Goal: Use online tool/utility: Utilize a website feature to perform a specific function

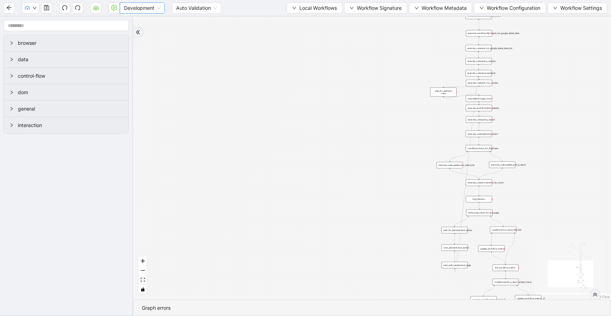
click at [139, 12] on span "Development" at bounding box center [142, 8] width 37 height 11
click at [139, 34] on div "Production" at bounding box center [142, 33] width 34 height 8
click at [112, 10] on icon "play-circle" at bounding box center [114, 8] width 6 height 6
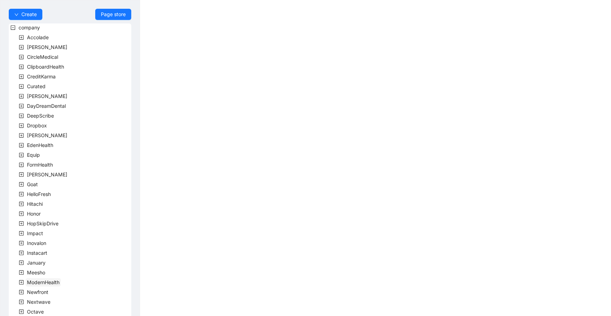
click at [58, 282] on span "ModernHealth" at bounding box center [43, 282] width 33 height 6
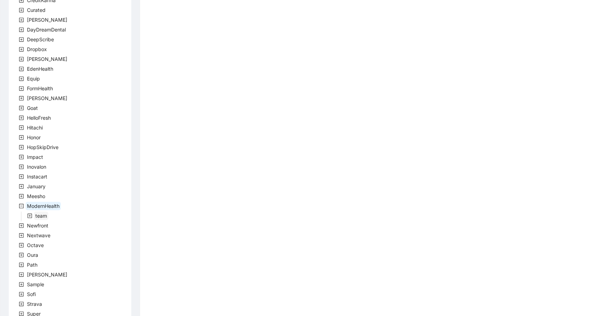
click at [42, 218] on span "team" at bounding box center [41, 216] width 12 height 6
click at [46, 221] on div "company Accolade [PERSON_NAME] CircleMedical ClipboardHealth CreditKarma Curate…" at bounding box center [70, 167] width 123 height 441
click at [47, 226] on span "ModernHealthTeam" at bounding box center [66, 226] width 45 height 6
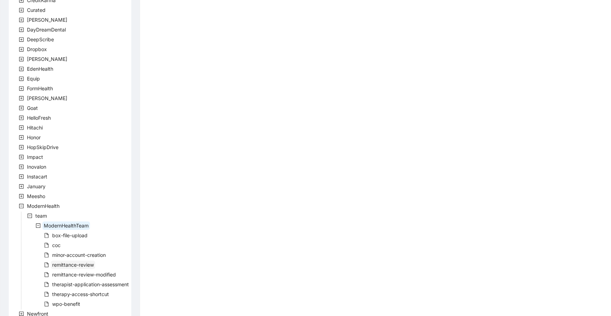
click at [68, 267] on span "remittance-review" at bounding box center [73, 265] width 42 height 6
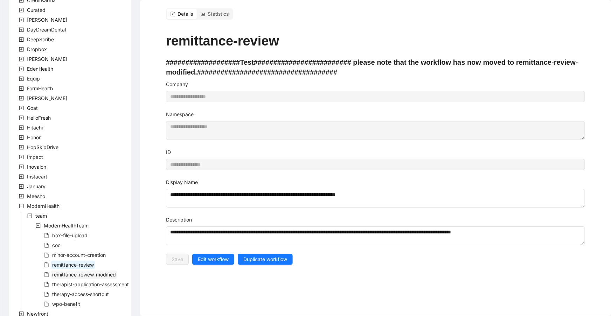
click at [109, 274] on span "remittance-review-modified" at bounding box center [84, 275] width 64 height 6
type input "**********"
type textarea "**********"
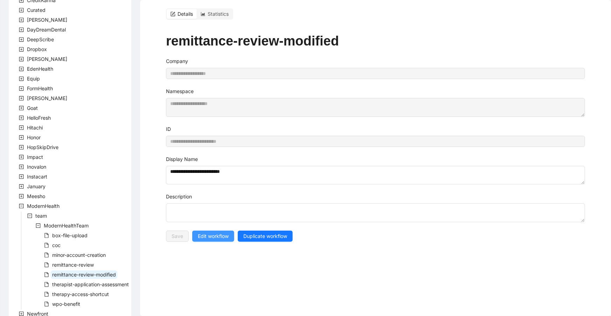
click at [221, 233] on span "Edit workflow" at bounding box center [213, 237] width 31 height 8
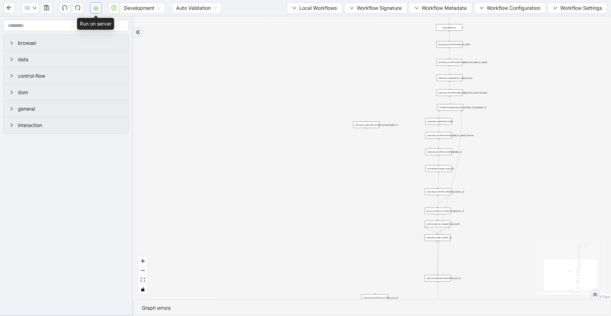
click at [98, 9] on icon "cloud-server" at bounding box center [96, 8] width 6 height 6
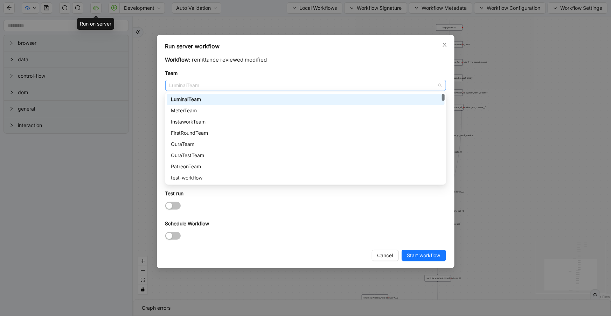
click at [192, 81] on span "LuminaiTeam" at bounding box center [306, 85] width 272 height 11
type input "***"
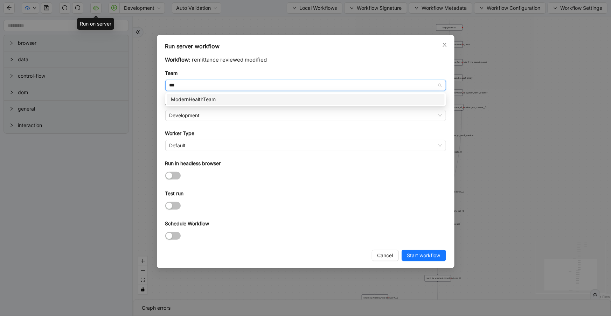
click at [186, 102] on div "ModernHealthTeam" at bounding box center [306, 100] width 270 height 8
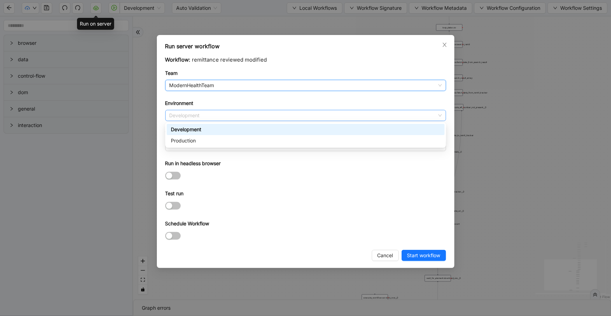
click at [189, 117] on span "Development" at bounding box center [306, 115] width 272 height 11
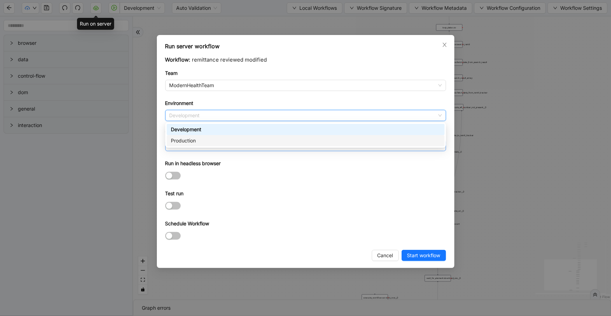
click at [191, 139] on div "Production" at bounding box center [306, 141] width 270 height 8
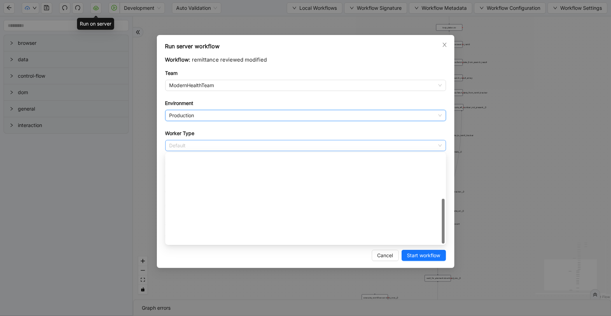
click at [192, 146] on span "Default" at bounding box center [306, 145] width 272 height 11
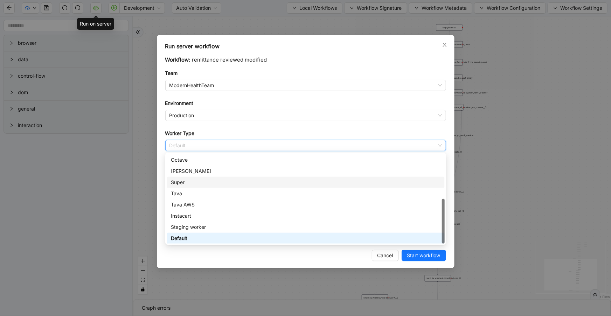
click at [191, 185] on div "Super" at bounding box center [306, 183] width 270 height 8
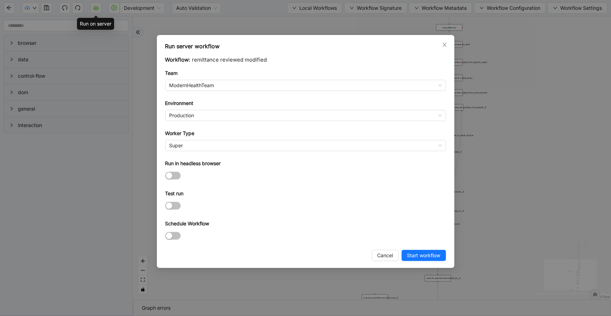
click at [265, 200] on div at bounding box center [305, 205] width 281 height 11
click at [414, 254] on span "Start workflow" at bounding box center [423, 256] width 33 height 8
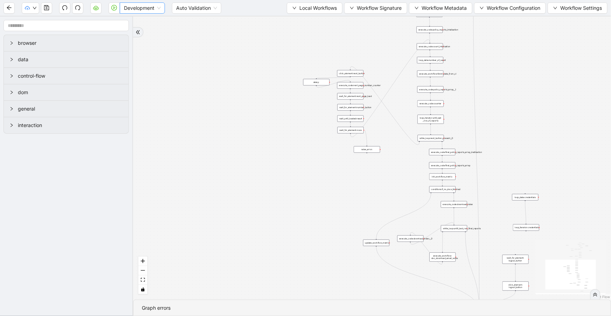
click at [141, 11] on span "Development" at bounding box center [142, 8] width 37 height 11
click at [143, 29] on div "Production" at bounding box center [142, 33] width 34 height 8
click at [116, 9] on icon "play-circle" at bounding box center [114, 8] width 6 height 6
